Goal: Information Seeking & Learning: Learn about a topic

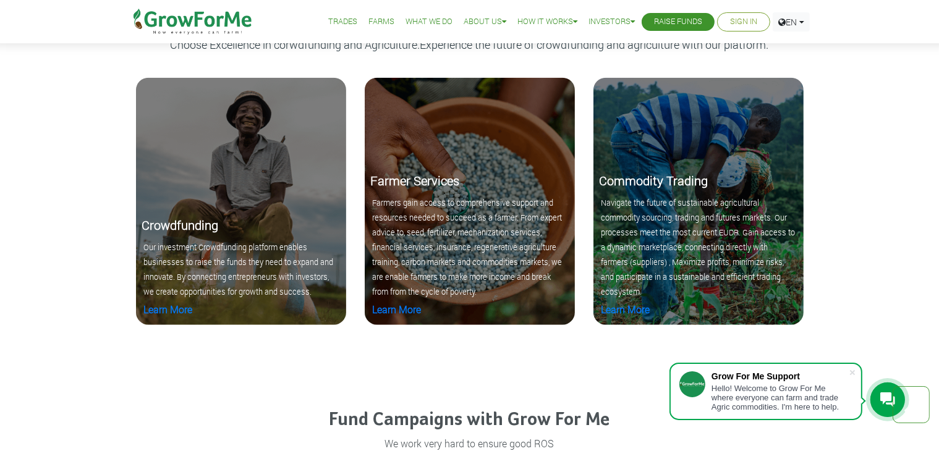
scroll to position [1303, 0]
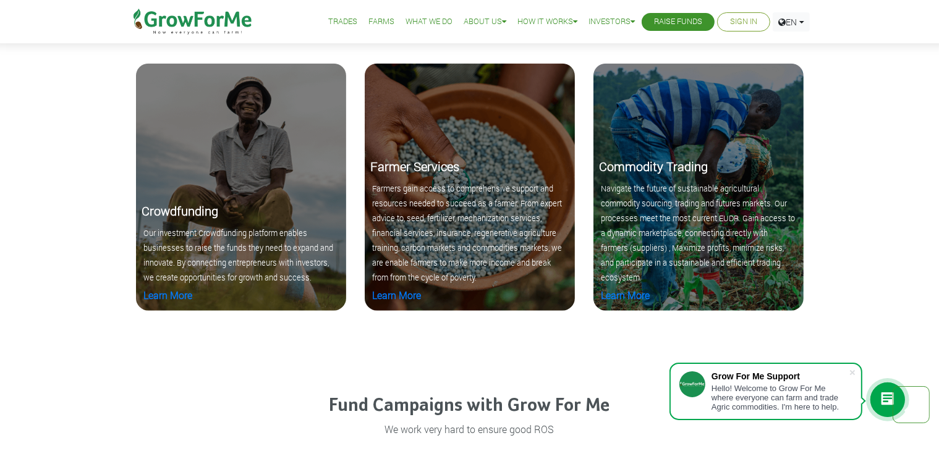
click at [172, 217] on b "Crowdfunding" at bounding box center [180, 211] width 77 height 16
click at [166, 300] on link "Learn More" at bounding box center [168, 295] width 49 height 13
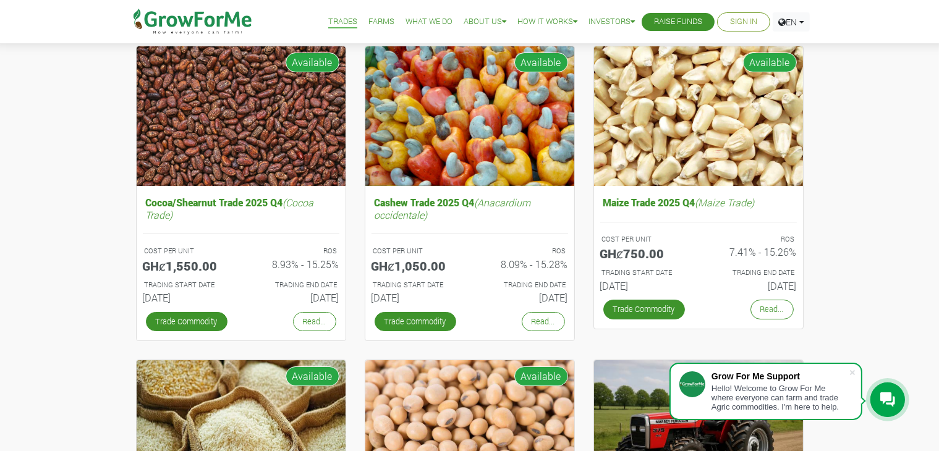
scroll to position [126, 0]
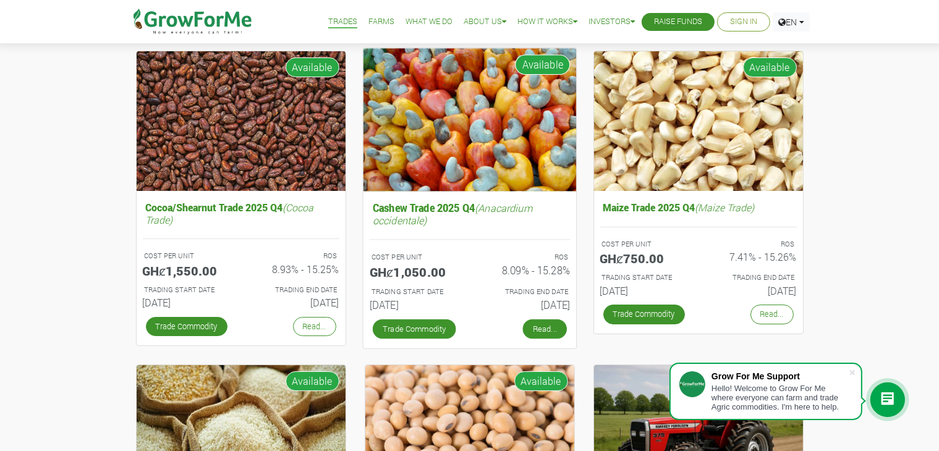
click at [531, 325] on link "Read..." at bounding box center [544, 329] width 44 height 20
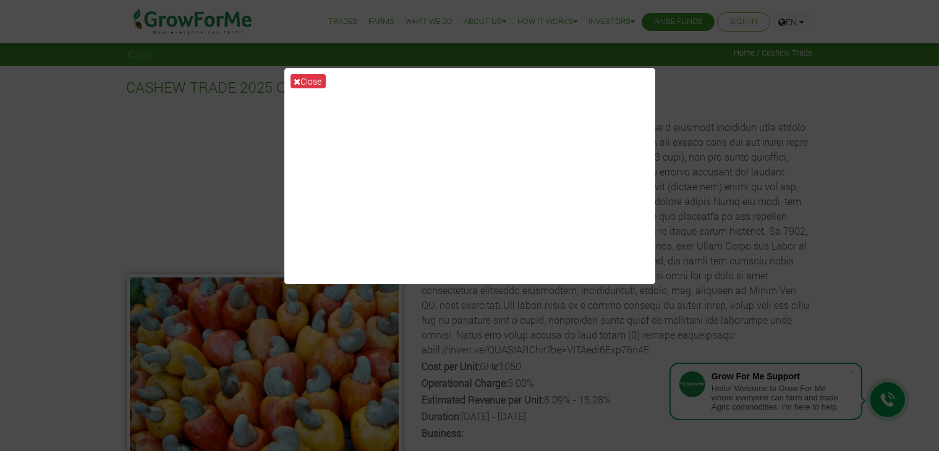
click at [698, 139] on div "Close" at bounding box center [469, 225] width 939 height 451
click at [711, 312] on div "Close" at bounding box center [469, 225] width 939 height 451
click at [295, 81] on icon at bounding box center [297, 81] width 7 height 9
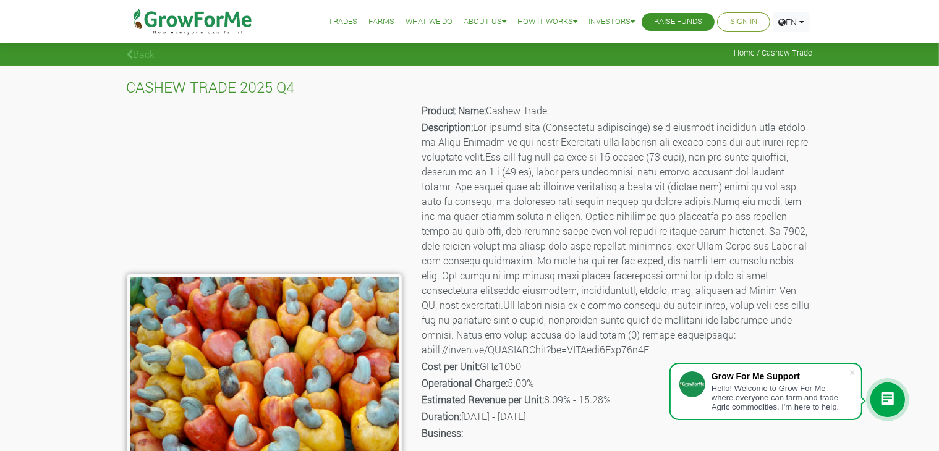
click at [134, 60] on link "Back" at bounding box center [141, 54] width 28 height 13
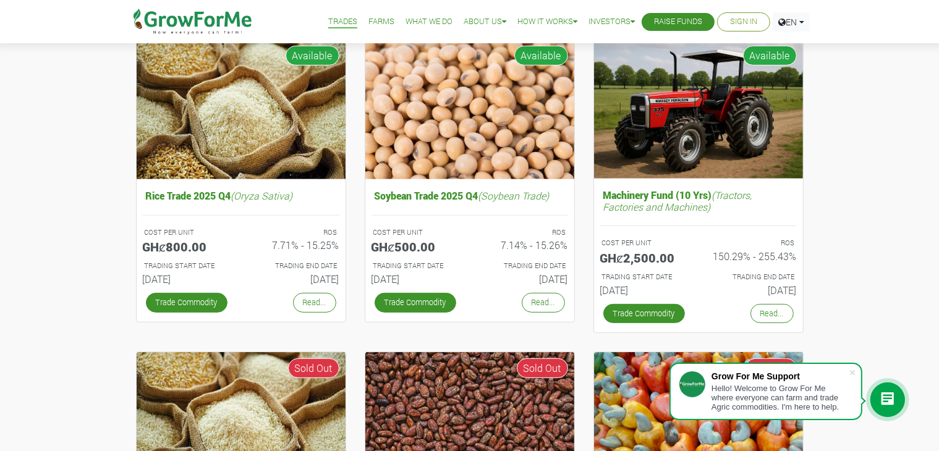
scroll to position [457, 0]
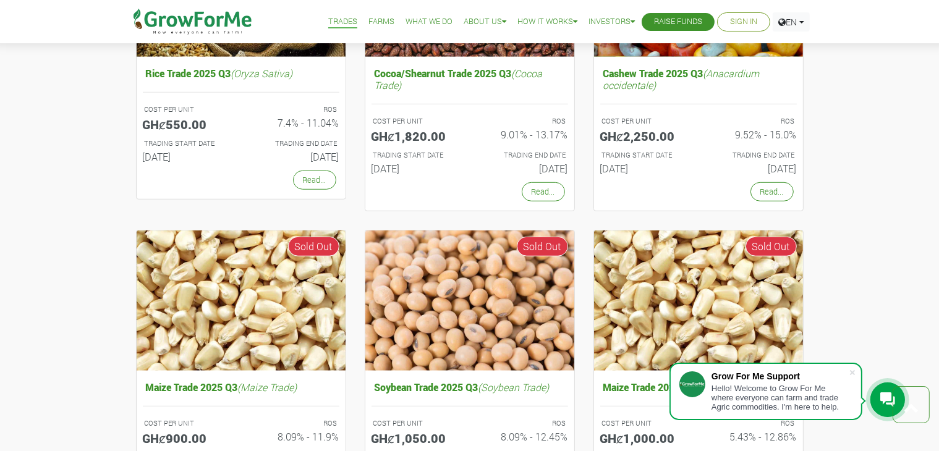
scroll to position [929, 0]
